Goal: Transaction & Acquisition: Purchase product/service

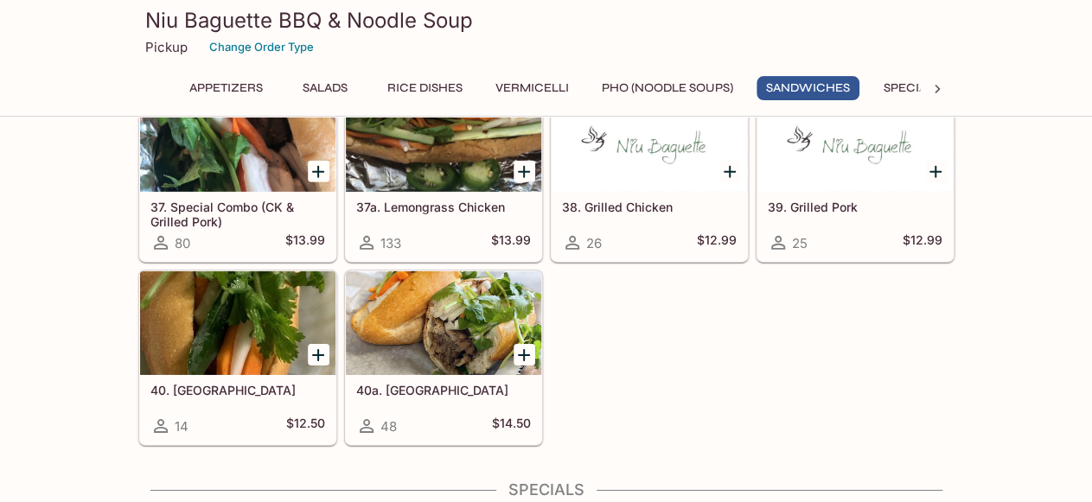
scroll to position [2602, 0]
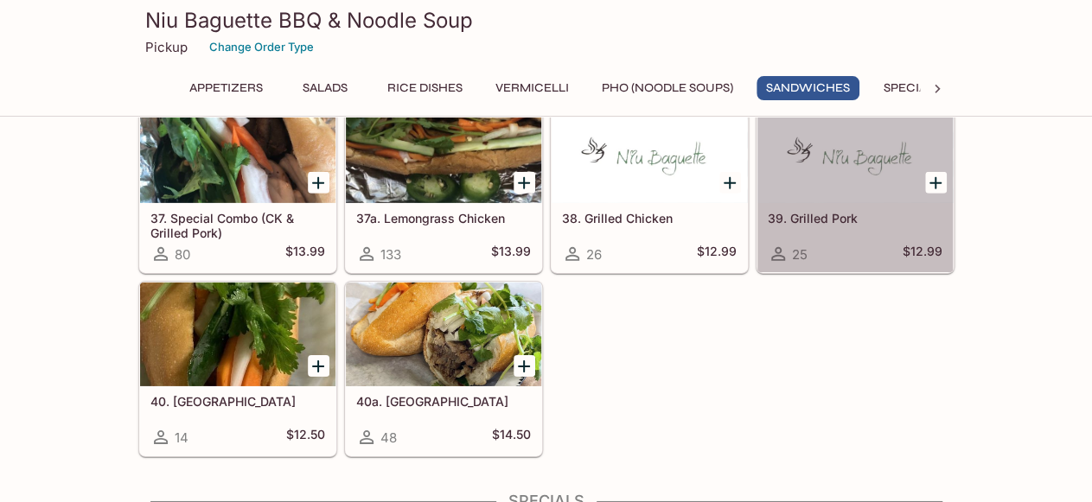
click at [838, 221] on div "39. Grilled Pork 25 $12.99" at bounding box center [854, 237] width 195 height 69
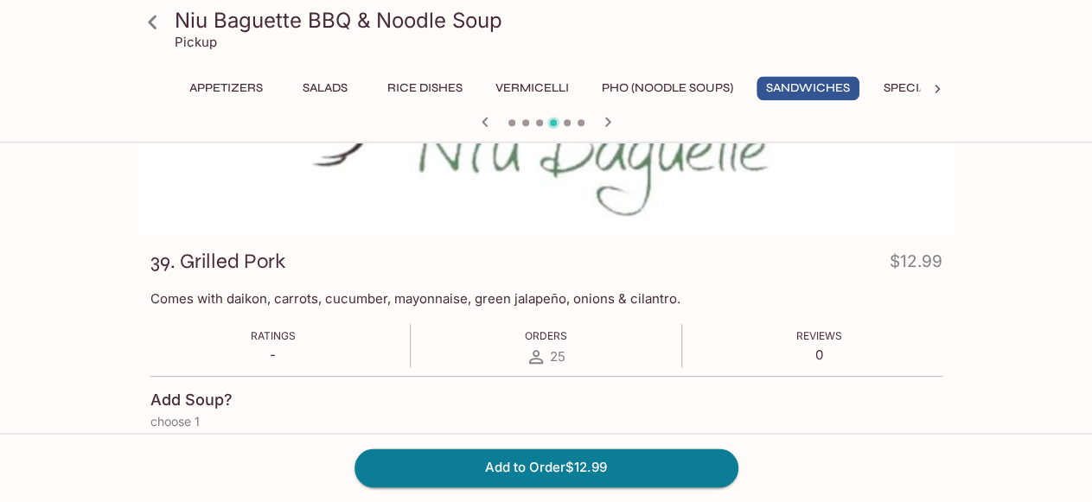
scroll to position [133, 0]
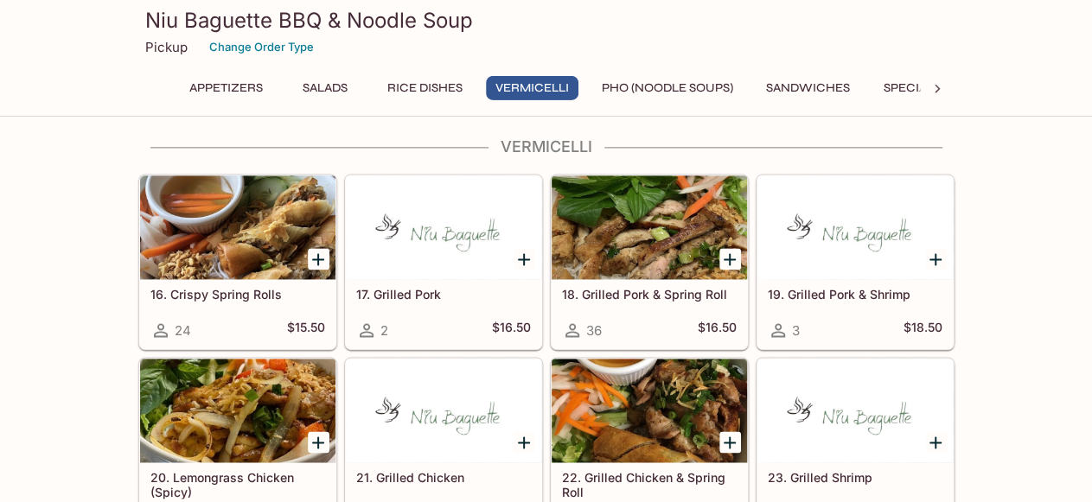
scroll to position [1111, 0]
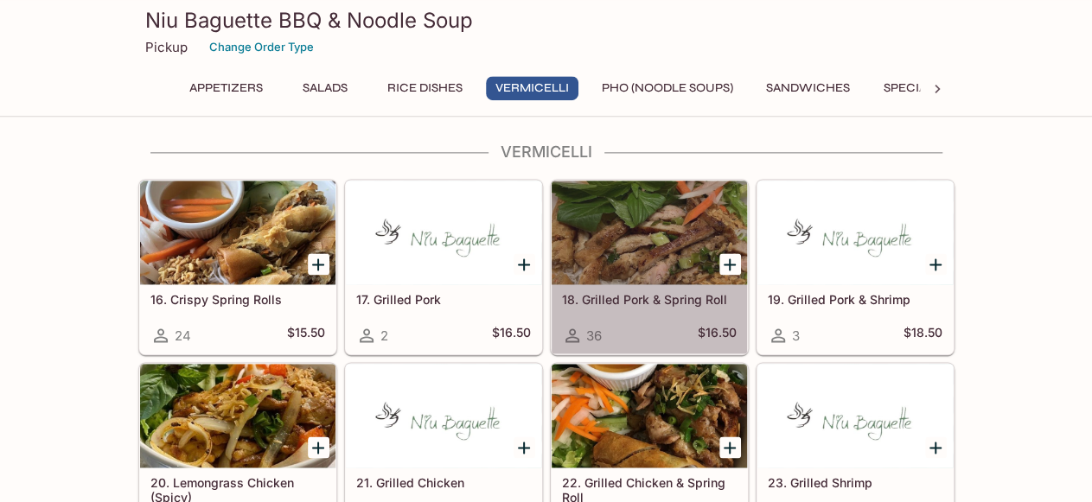
click at [682, 285] on div "18. Grilled Pork & Spring Roll 36 $16.50" at bounding box center [648, 318] width 195 height 69
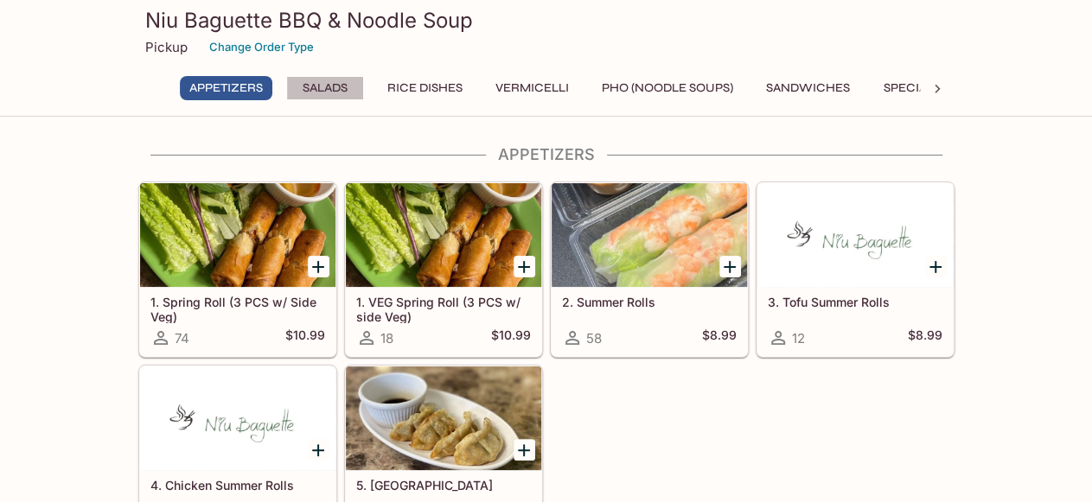
click at [320, 82] on button "Salads" at bounding box center [325, 88] width 78 height 24
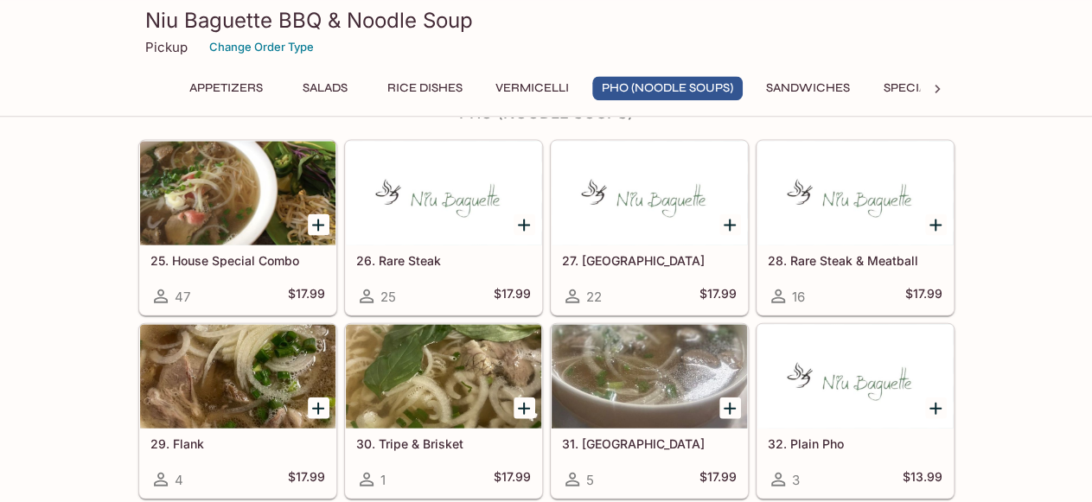
scroll to position [1753, 0]
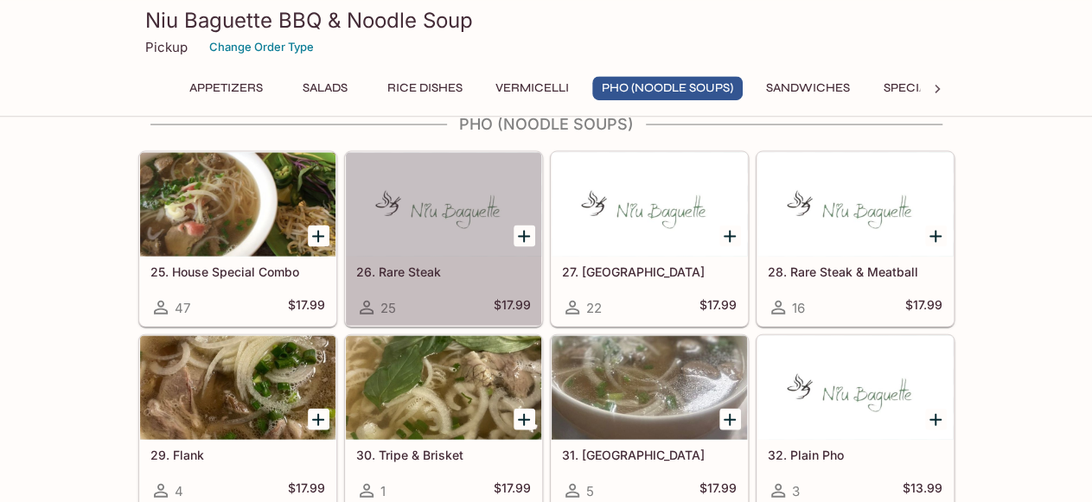
click at [426, 264] on h5 "26. Rare Steak" at bounding box center [443, 271] width 175 height 15
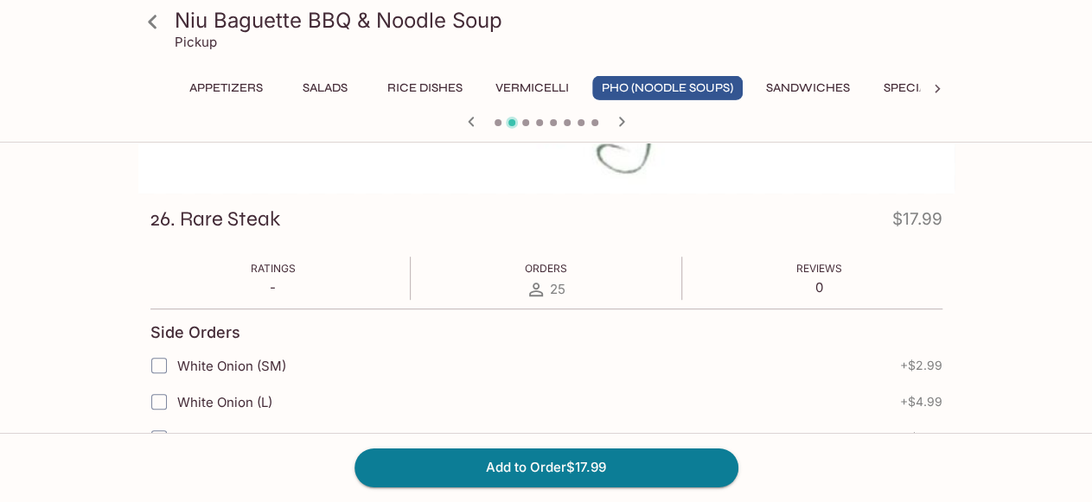
scroll to position [78, 0]
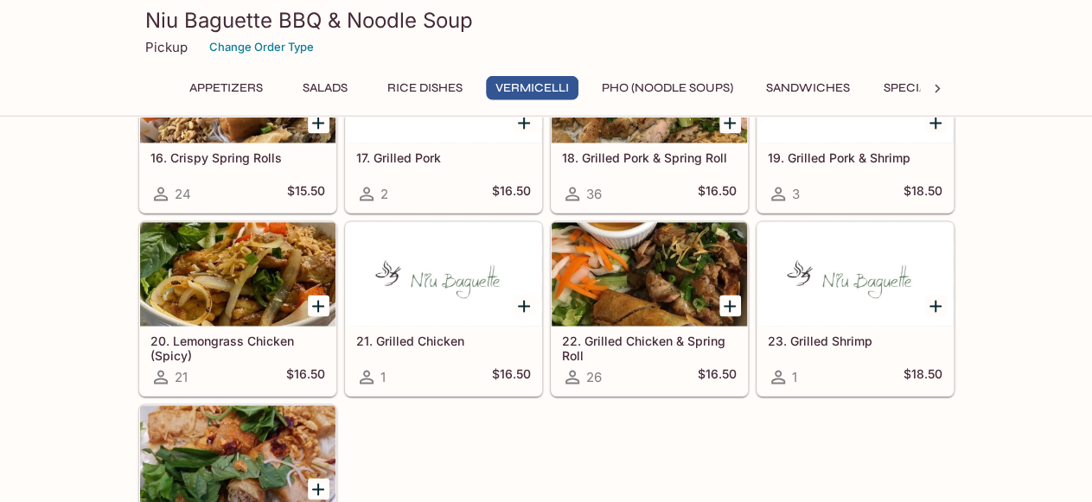
scroll to position [1334, 0]
